Goal: Task Accomplishment & Management: Manage account settings

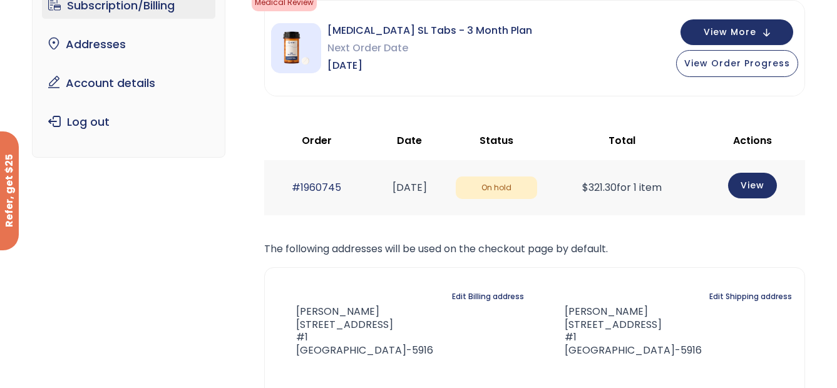
scroll to position [125, 0]
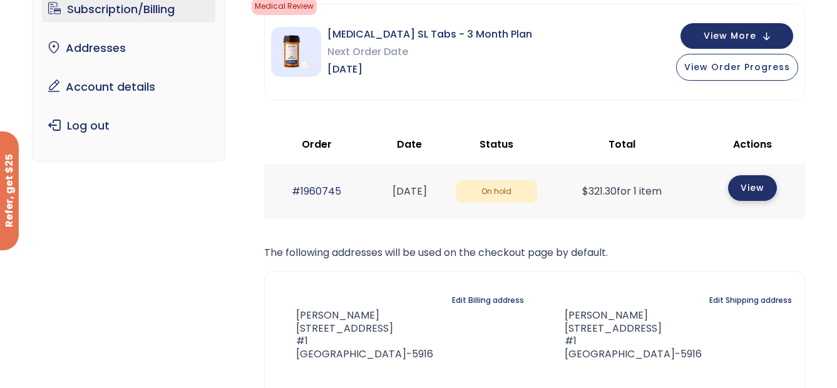
click at [755, 190] on link "View" at bounding box center [752, 188] width 49 height 26
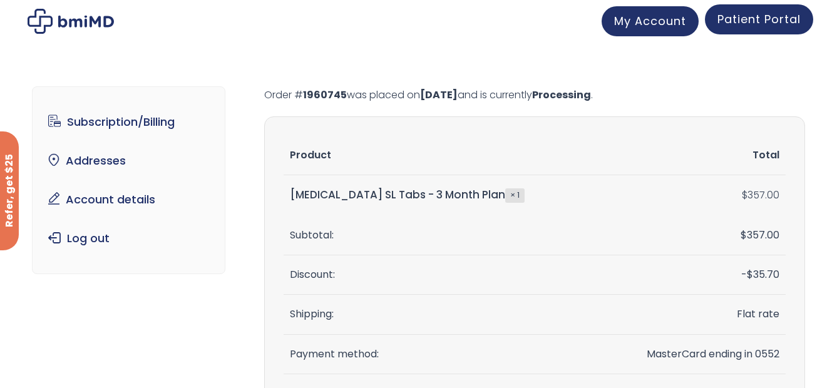
click at [763, 23] on span "Patient Portal" at bounding box center [759, 19] width 83 height 16
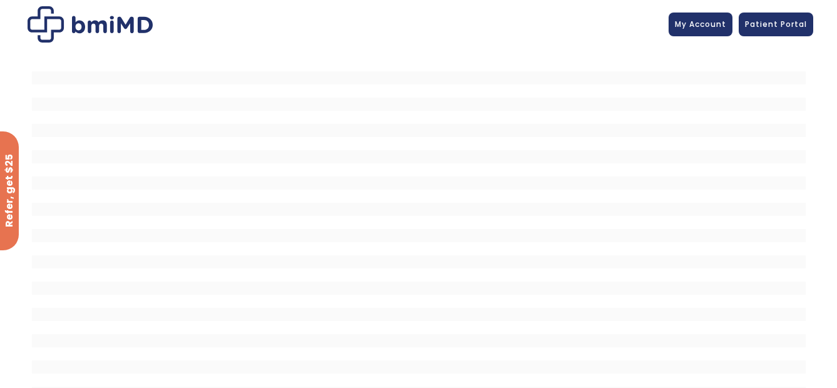
scroll to position [46, 0]
